Goal: Task Accomplishment & Management: Use online tool/utility

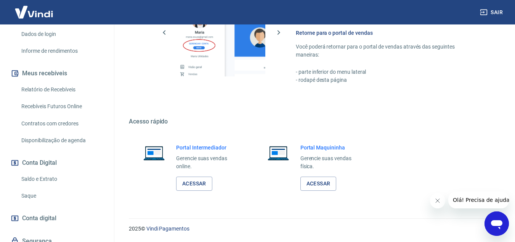
scroll to position [137, 0]
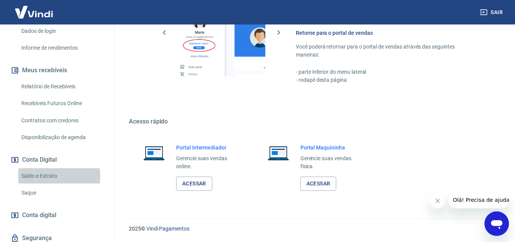
click at [48, 175] on link "Saldo e Extrato" at bounding box center [61, 176] width 87 height 16
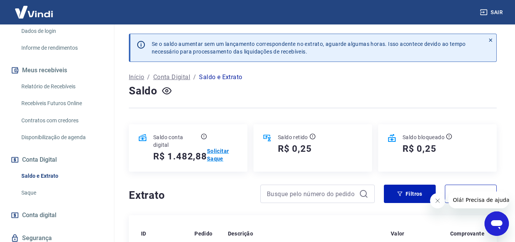
click at [217, 154] on p "Solicitar Saque" at bounding box center [222, 154] width 31 height 15
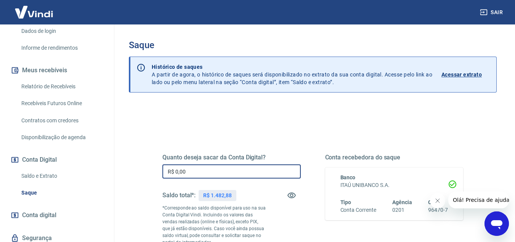
click at [201, 167] on input "R$ 0,00" at bounding box center [232, 171] width 138 height 14
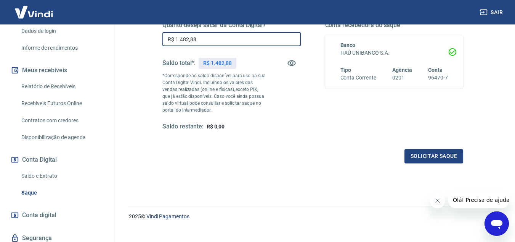
scroll to position [143, 0]
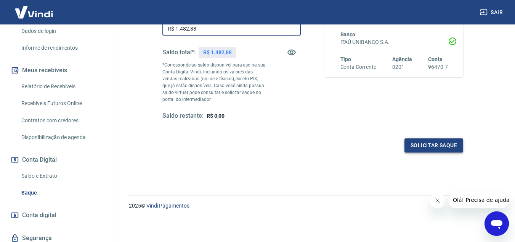
type input "R$ 1.482,88"
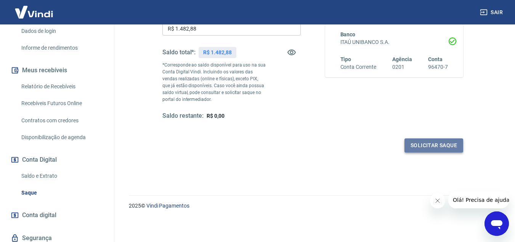
click at [437, 143] on button "Solicitar saque" at bounding box center [434, 145] width 59 height 14
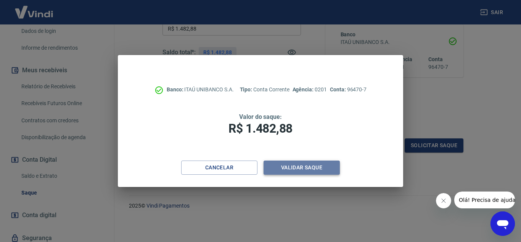
click at [300, 161] on button "Validar saque" at bounding box center [302, 167] width 76 height 14
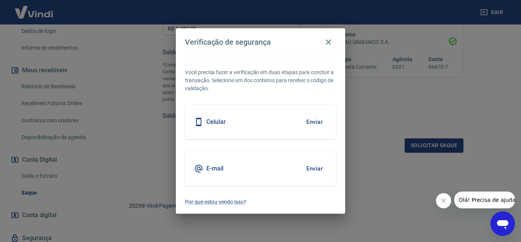
click at [212, 124] on h5 "Celular" at bounding box center [215, 122] width 19 height 8
click at [314, 119] on button "Enviar" at bounding box center [314, 122] width 25 height 16
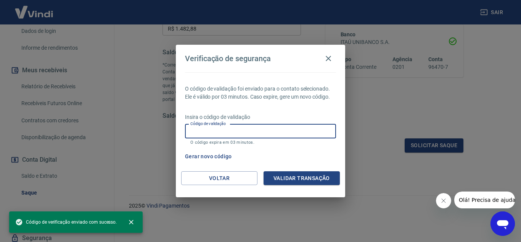
click at [261, 131] on input "Código de validação" at bounding box center [260, 131] width 151 height 14
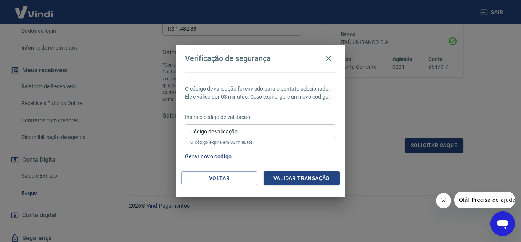
click at [397, 179] on div "Verificação de segurança O código de validação foi enviado para o contato selec…" at bounding box center [260, 121] width 521 height 242
click at [329, 54] on icon "button" at bounding box center [328, 58] width 9 height 9
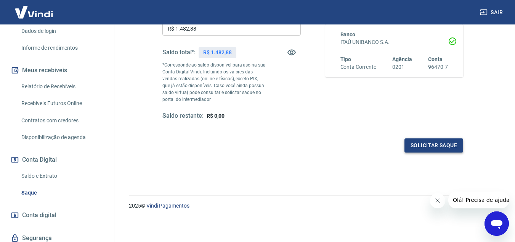
click at [448, 145] on button "Solicitar saque" at bounding box center [434, 145] width 59 height 14
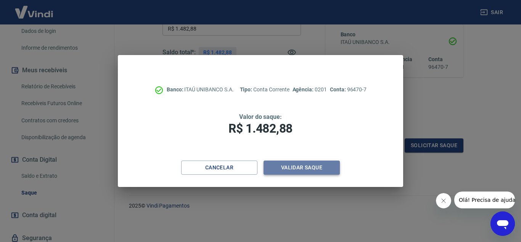
click at [301, 171] on button "Validar saque" at bounding box center [302, 167] width 76 height 14
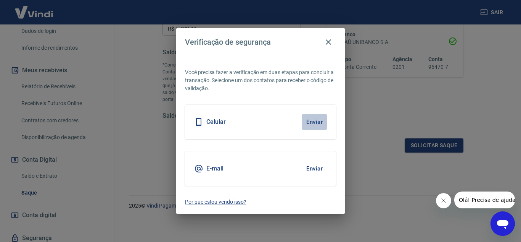
click at [310, 120] on button "Enviar" at bounding box center [314, 122] width 25 height 16
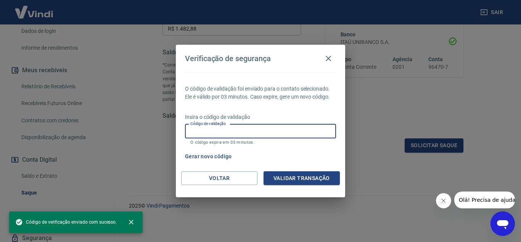
click at [240, 133] on input "Código de validação" at bounding box center [260, 131] width 151 height 14
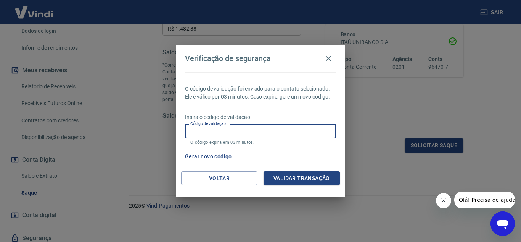
click at [233, 132] on input "Código de validação" at bounding box center [260, 131] width 151 height 14
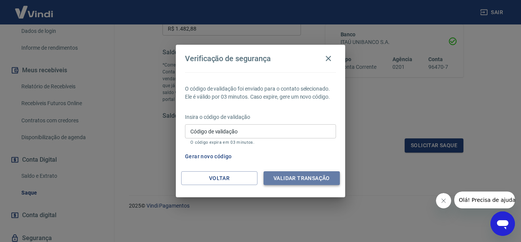
click at [307, 181] on button "Validar transação" at bounding box center [302, 178] width 76 height 14
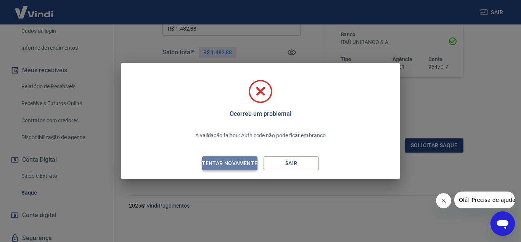
click at [209, 166] on div "Tentar novamente" at bounding box center [230, 163] width 74 height 10
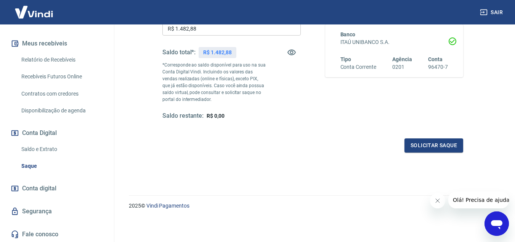
scroll to position [165, 0]
click at [47, 150] on link "Saldo e Extrato" at bounding box center [61, 148] width 87 height 16
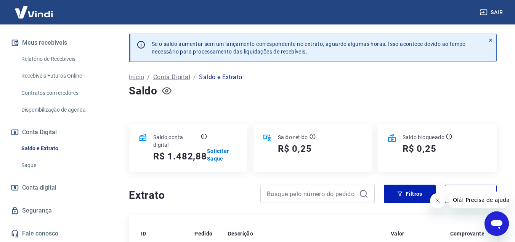
click at [167, 94] on icon "button" at bounding box center [167, 90] width 10 height 7
click at [219, 158] on p "Solicitar Saque" at bounding box center [222, 154] width 31 height 15
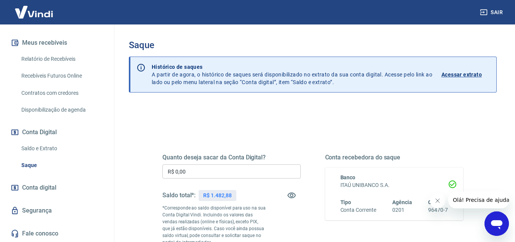
click at [219, 167] on input "R$ 0,00" at bounding box center [232, 171] width 138 height 14
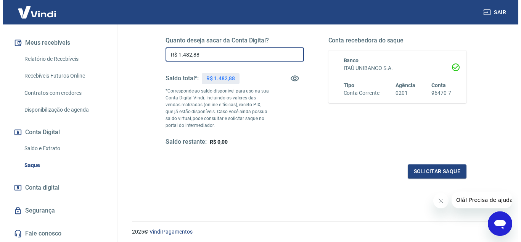
scroll to position [143, 0]
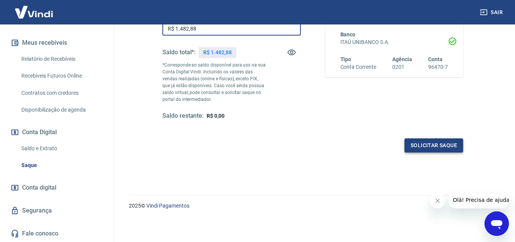
type input "R$ 1.482,88"
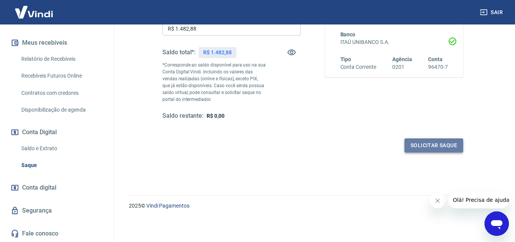
click at [433, 146] on button "Solicitar saque" at bounding box center [434, 145] width 59 height 14
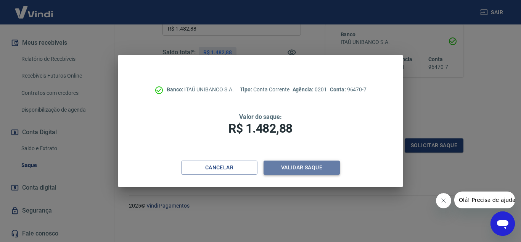
click at [309, 163] on button "Validar saque" at bounding box center [302, 167] width 76 height 14
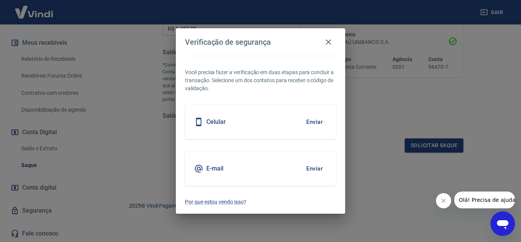
click at [216, 121] on h5 "Celular" at bounding box center [215, 122] width 19 height 8
click at [323, 119] on button "Enviar" at bounding box center [314, 122] width 25 height 16
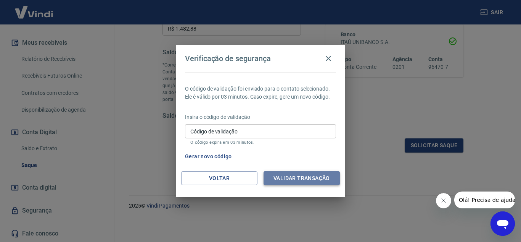
click at [309, 174] on button "Validar transação" at bounding box center [302, 178] width 76 height 14
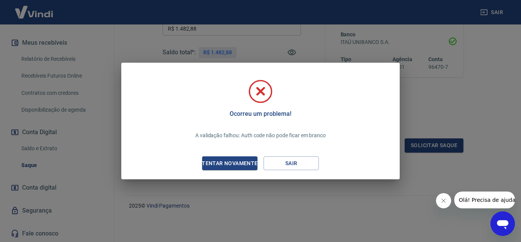
click at [451, 105] on div "Ocorreu um problema! A validação falhou: Auth code não pode ficar em branco Ten…" at bounding box center [260, 121] width 521 height 242
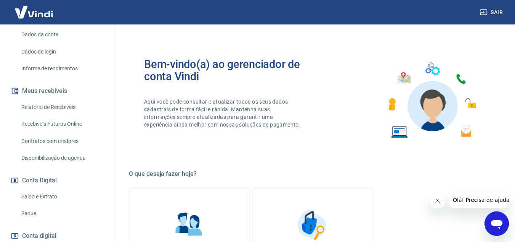
scroll to position [165, 0]
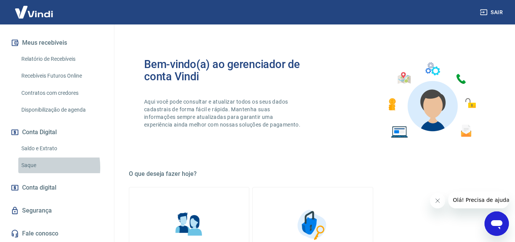
click at [31, 167] on link "Saque" at bounding box center [61, 165] width 87 height 16
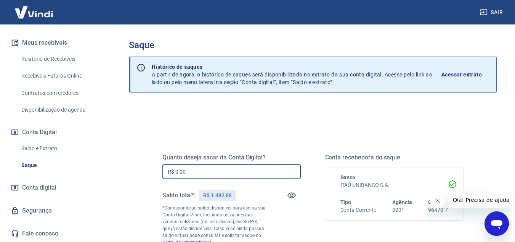
click at [187, 171] on input "R$ 0,00" at bounding box center [232, 171] width 138 height 14
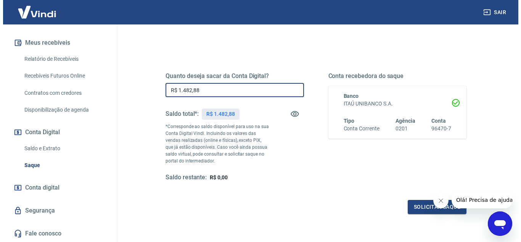
scroll to position [143, 0]
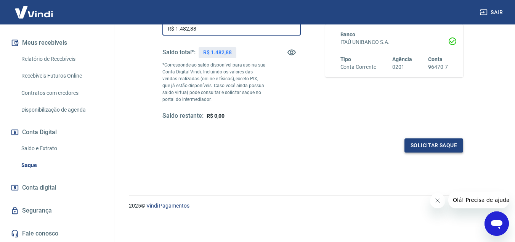
type input "R$ 1.482,88"
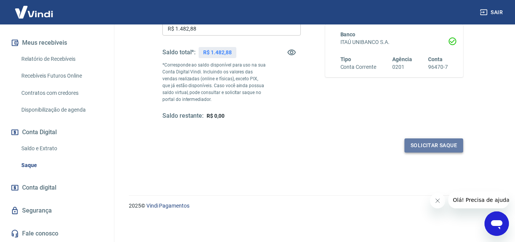
click at [440, 146] on button "Solicitar saque" at bounding box center [434, 145] width 59 height 14
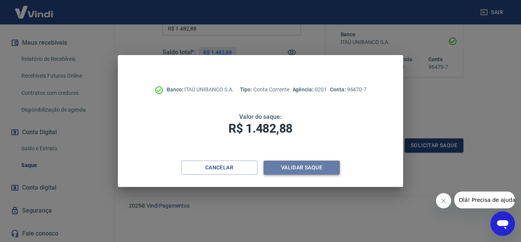
click at [297, 167] on button "Validar saque" at bounding box center [302, 167] width 76 height 14
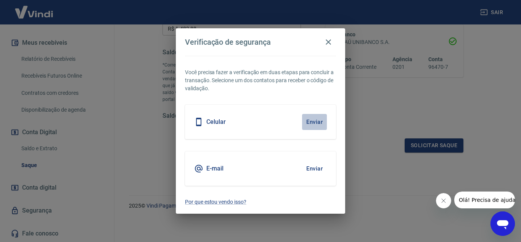
click at [313, 122] on button "Enviar" at bounding box center [314, 122] width 25 height 16
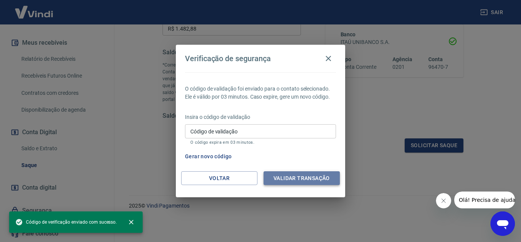
click at [296, 174] on button "Validar transação" at bounding box center [302, 178] width 76 height 14
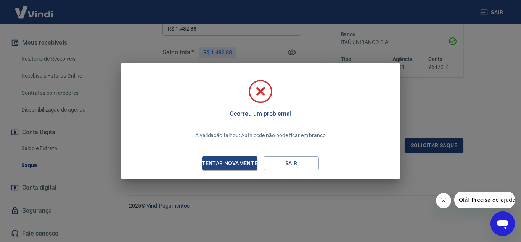
click at [258, 96] on icon at bounding box center [261, 92] width 22 height 22
click at [259, 93] on icon at bounding box center [261, 90] width 10 height 9
click at [239, 161] on div "Tentar novamente" at bounding box center [230, 163] width 74 height 10
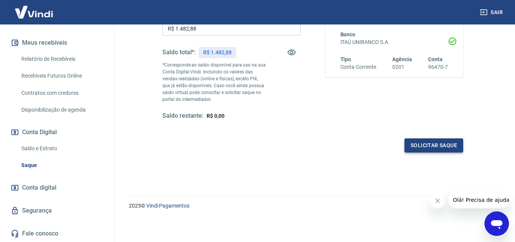
click at [431, 140] on button "Solicitar saque" at bounding box center [434, 145] width 59 height 14
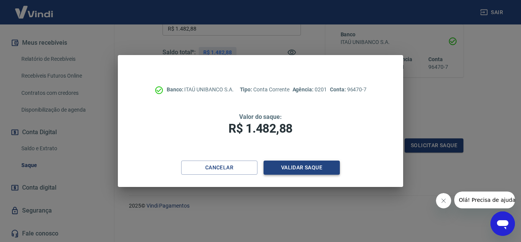
click at [290, 169] on button "Validar saque" at bounding box center [302, 167] width 76 height 14
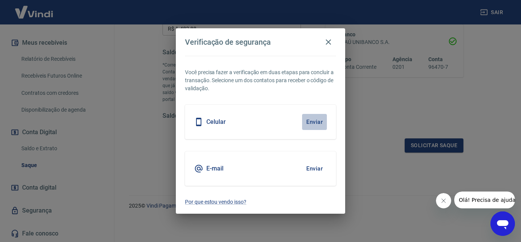
click at [314, 124] on button "Enviar" at bounding box center [314, 122] width 25 height 16
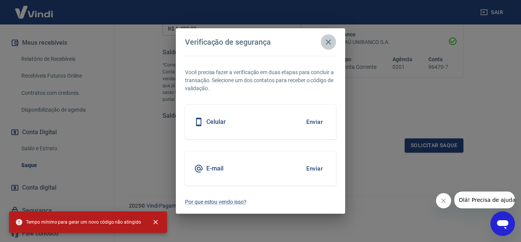
click at [327, 43] on icon "button" at bounding box center [328, 41] width 5 height 5
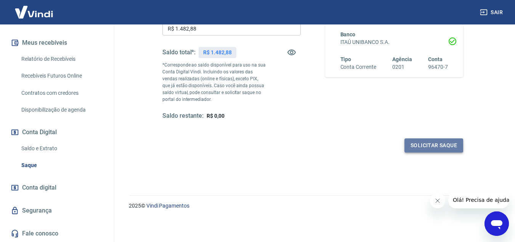
click at [438, 145] on button "Solicitar saque" at bounding box center [434, 145] width 59 height 14
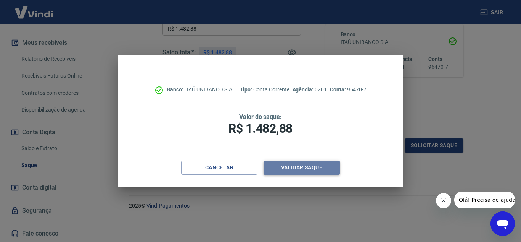
click at [293, 169] on button "Validar saque" at bounding box center [302, 167] width 76 height 14
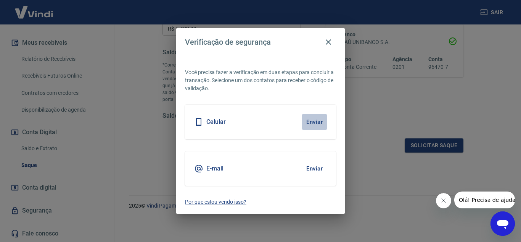
click at [320, 121] on button "Enviar" at bounding box center [314, 122] width 25 height 16
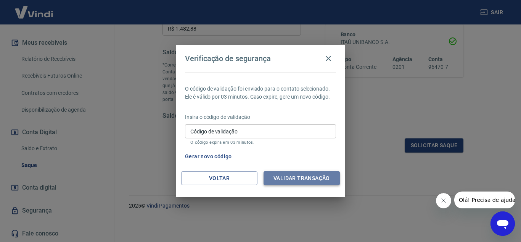
click at [301, 178] on button "Validar transação" at bounding box center [302, 178] width 76 height 14
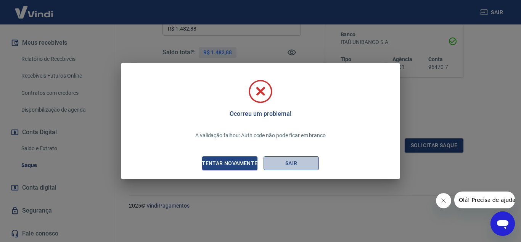
click at [291, 162] on button "Sair" at bounding box center [291, 163] width 55 height 14
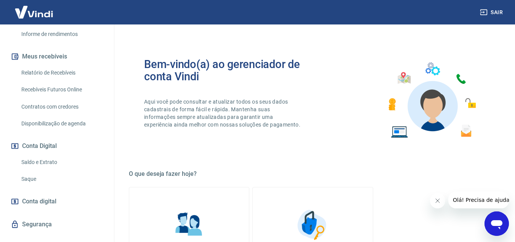
scroll to position [156, 0]
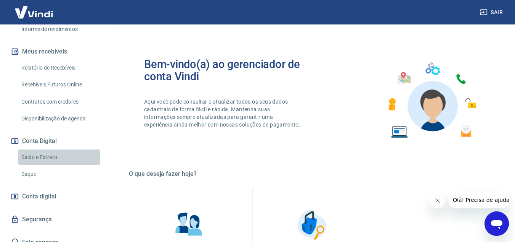
click at [48, 158] on link "Saldo e Extrato" at bounding box center [61, 157] width 87 height 16
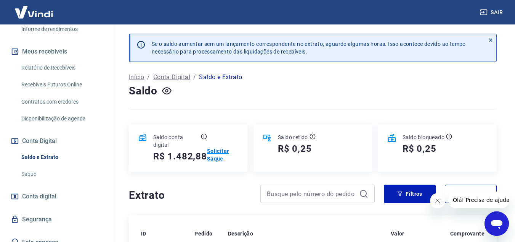
click at [212, 151] on p "Solicitar Saque" at bounding box center [222, 154] width 31 height 15
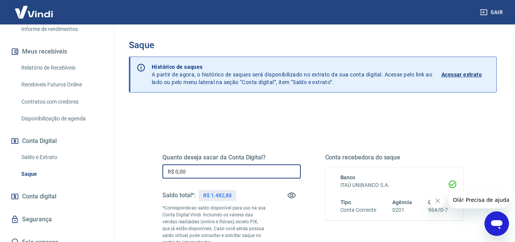
click at [202, 168] on input "R$ 0,00" at bounding box center [232, 171] width 138 height 14
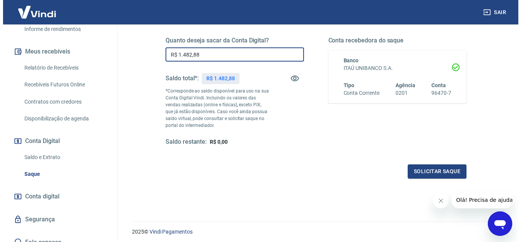
scroll to position [143, 0]
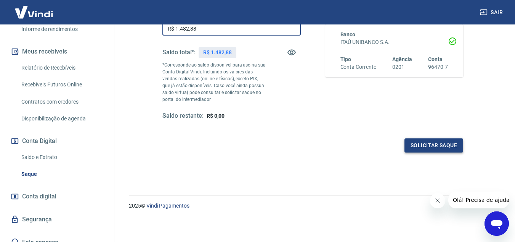
type input "R$ 1.482,88"
click at [449, 147] on button "Solicitar saque" at bounding box center [434, 145] width 59 height 14
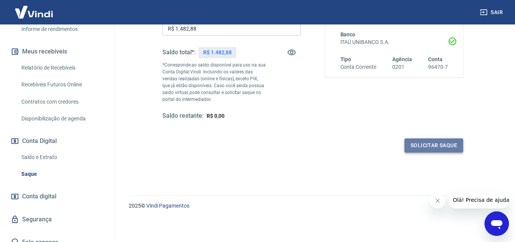
click at [448, 147] on button "Solicitar saque" at bounding box center [434, 145] width 59 height 14
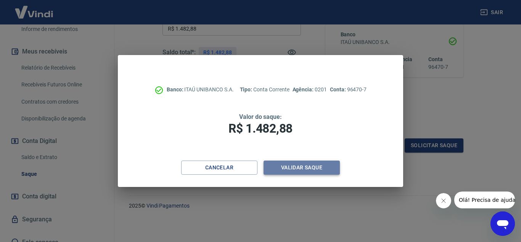
click at [308, 169] on button "Validar saque" at bounding box center [302, 167] width 76 height 14
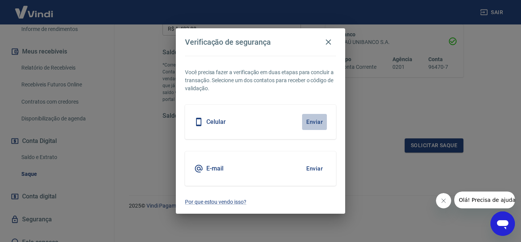
click at [312, 121] on button "Enviar" at bounding box center [314, 122] width 25 height 16
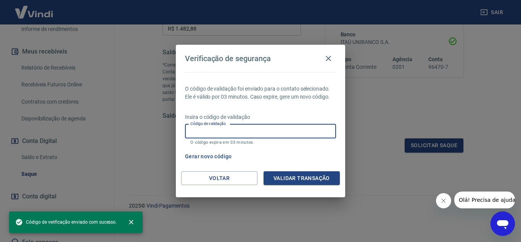
click at [245, 131] on input "Código de validação" at bounding box center [260, 131] width 151 height 14
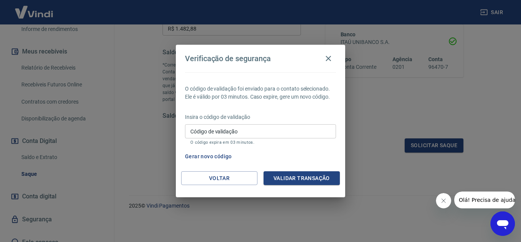
click at [296, 152] on div "Gerar novo código" at bounding box center [259, 156] width 154 height 14
click at [265, 132] on input "Código de validação" at bounding box center [260, 131] width 151 height 14
click at [323, 60] on button "button" at bounding box center [328, 58] width 15 height 15
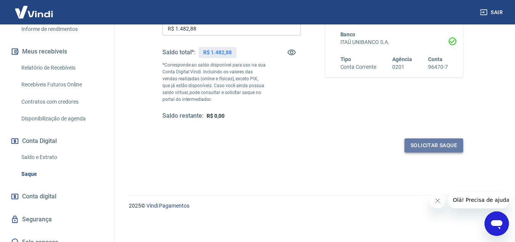
click at [431, 147] on button "Solicitar saque" at bounding box center [434, 145] width 59 height 14
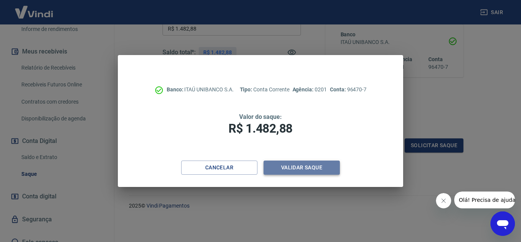
click at [290, 168] on button "Validar saque" at bounding box center [302, 167] width 76 height 14
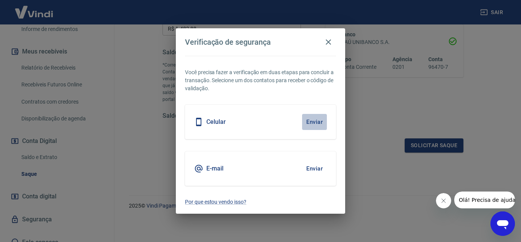
click at [317, 122] on button "Enviar" at bounding box center [314, 122] width 25 height 16
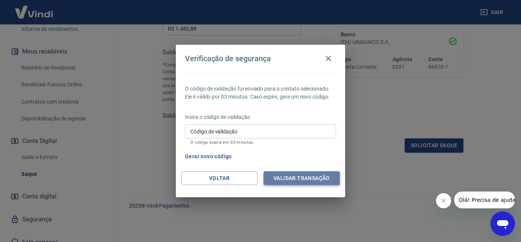
click at [314, 180] on button "Validar transação" at bounding box center [302, 178] width 76 height 14
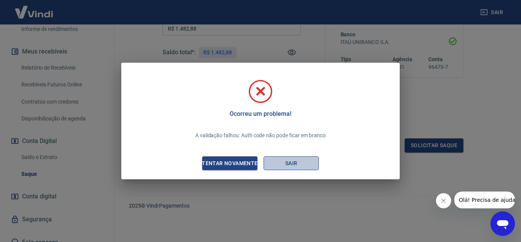
click at [283, 160] on button "Sair" at bounding box center [291, 163] width 55 height 14
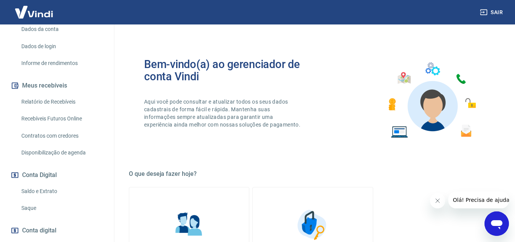
scroll to position [153, 0]
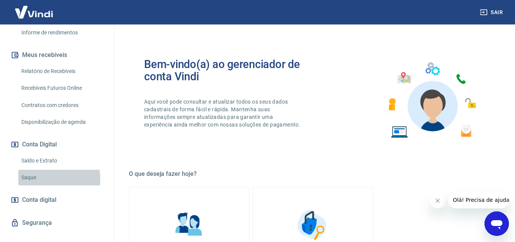
click at [33, 179] on link "Saque" at bounding box center [61, 177] width 87 height 16
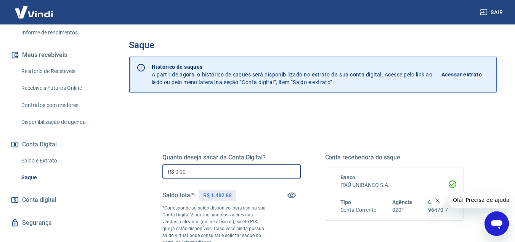
click at [197, 172] on input "R$ 0,00" at bounding box center [232, 171] width 138 height 14
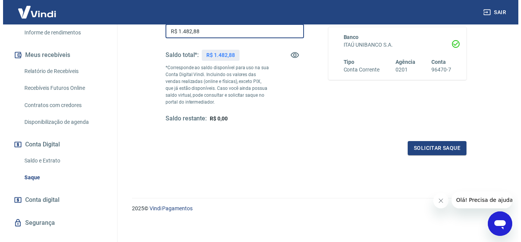
scroll to position [143, 0]
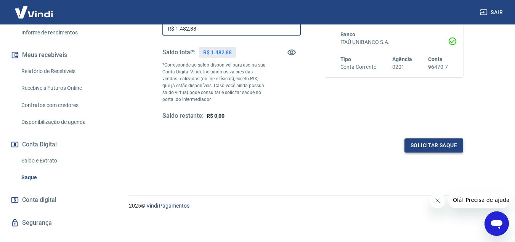
type input "R$ 1.482,88"
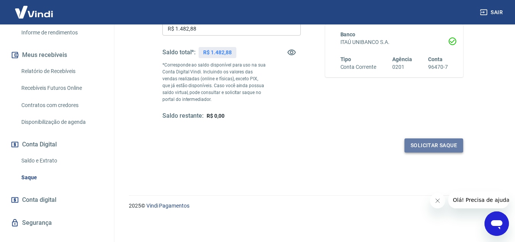
click at [438, 146] on button "Solicitar saque" at bounding box center [434, 145] width 59 height 14
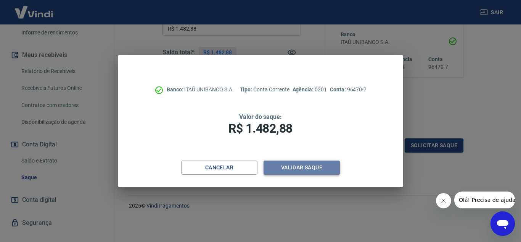
click at [319, 163] on button "Validar saque" at bounding box center [302, 167] width 76 height 14
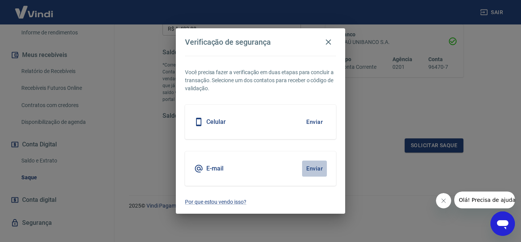
click at [312, 168] on button "Enviar" at bounding box center [314, 168] width 25 height 16
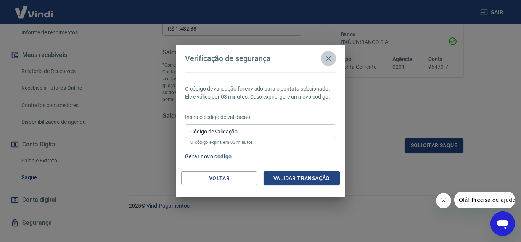
click at [330, 60] on icon "button" at bounding box center [328, 58] width 9 height 9
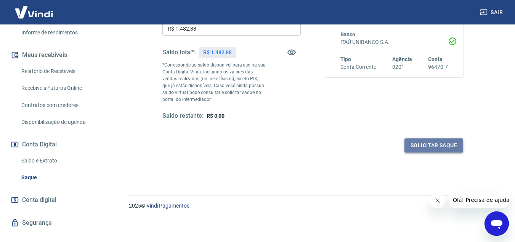
click at [423, 147] on button "Solicitar saque" at bounding box center [434, 145] width 59 height 14
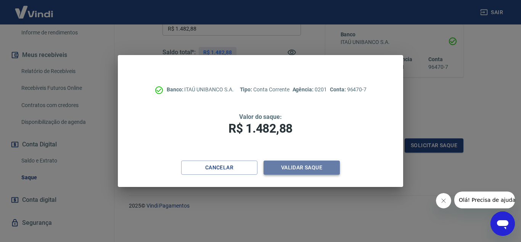
click at [293, 165] on button "Validar saque" at bounding box center [302, 167] width 76 height 14
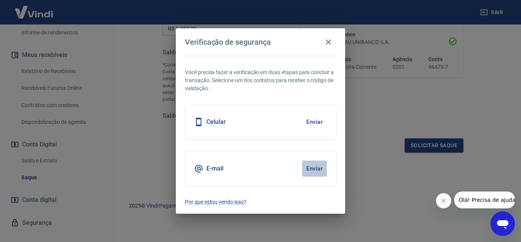
click at [326, 169] on button "Enviar" at bounding box center [314, 168] width 25 height 16
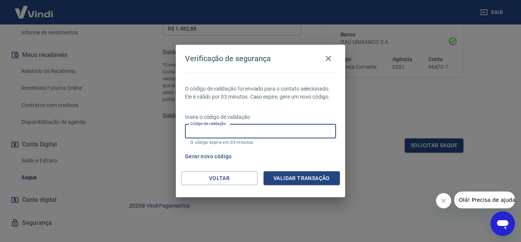
click at [233, 130] on input "Código de validação" at bounding box center [260, 131] width 151 height 14
type input "625783"
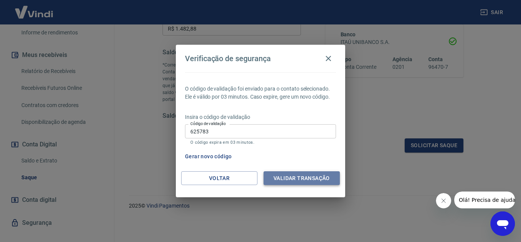
click at [296, 182] on button "Validar transação" at bounding box center [302, 178] width 76 height 14
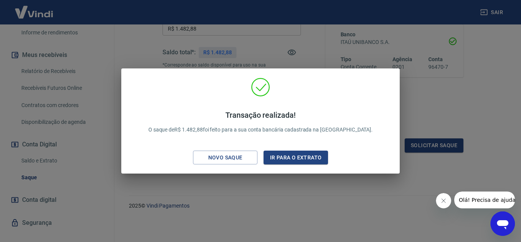
click at [288, 198] on div "Transação realizada! O saque de R$ 1.482,88 foi feito para a sua conta bancária…" at bounding box center [260, 121] width 521 height 242
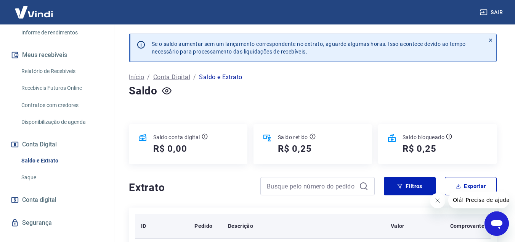
click at [289, 225] on div "Descrição" at bounding box center [303, 226] width 151 height 8
